Goal: Find specific page/section: Find specific page/section

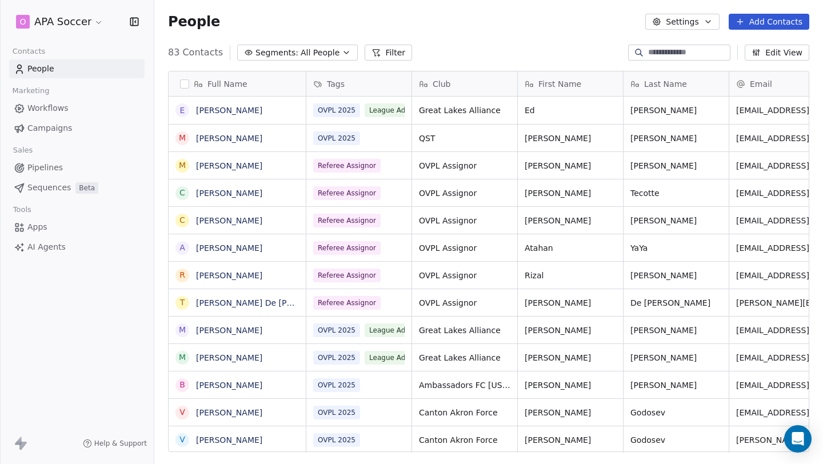
click at [57, 128] on span "Campaigns" at bounding box center [49, 128] width 45 height 12
